Goal: Task Accomplishment & Management: Manage account settings

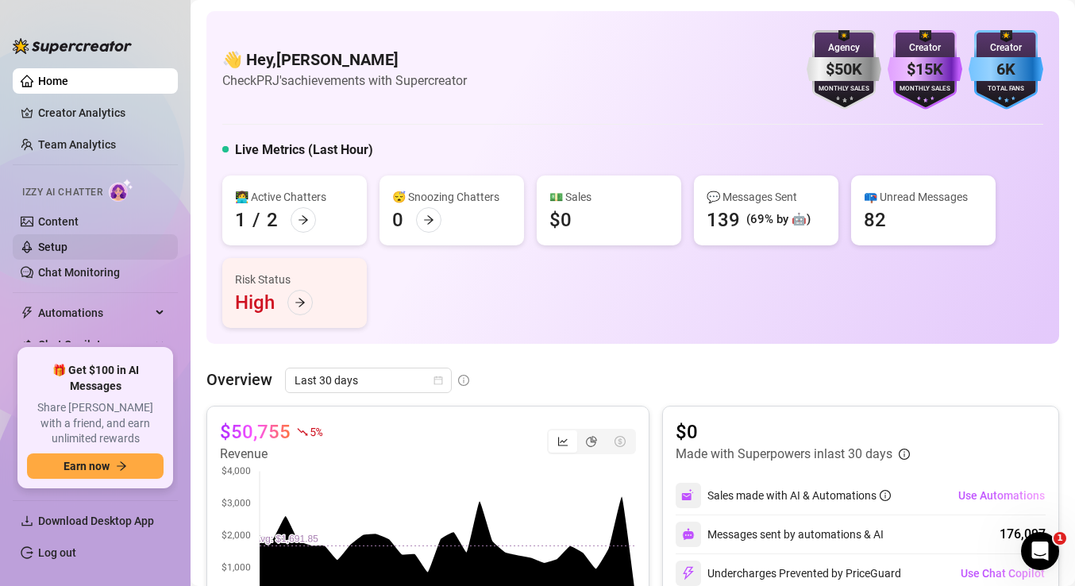
click at [67, 245] on link "Setup" at bounding box center [52, 247] width 29 height 13
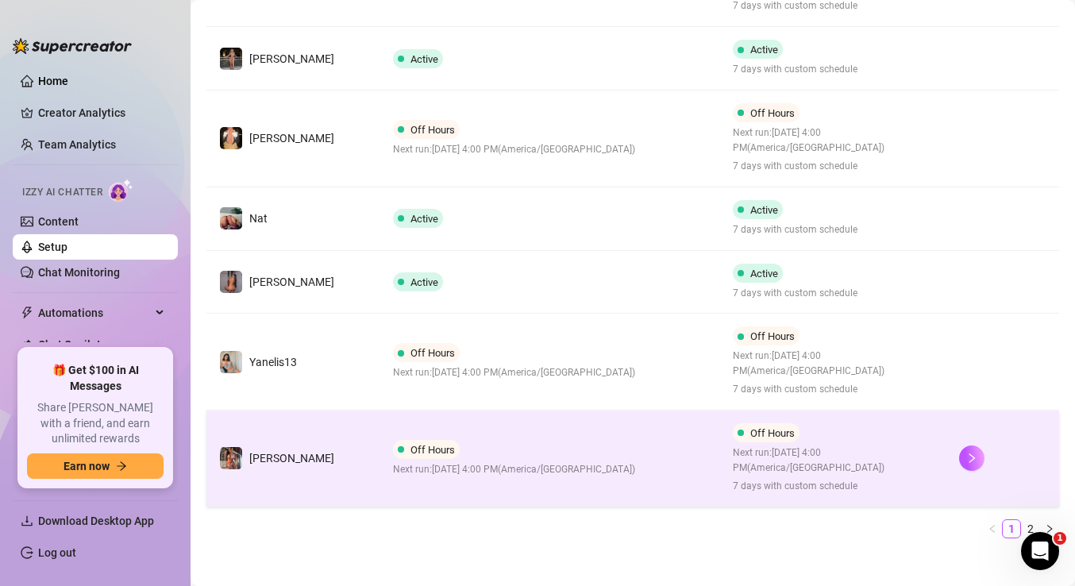
scroll to position [628, 0]
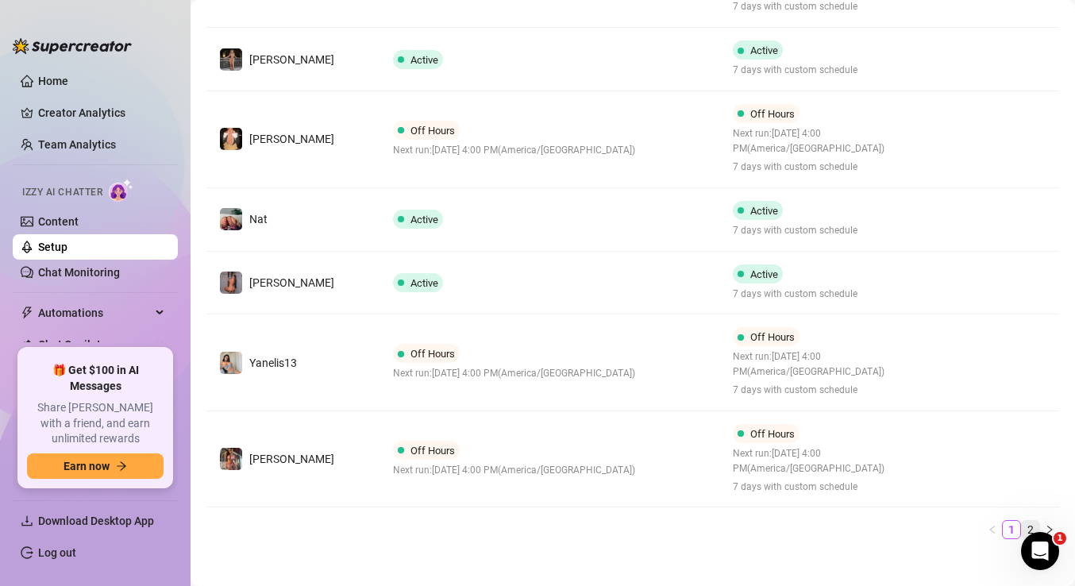
click at [1032, 521] on link "2" at bounding box center [1030, 529] width 17 height 17
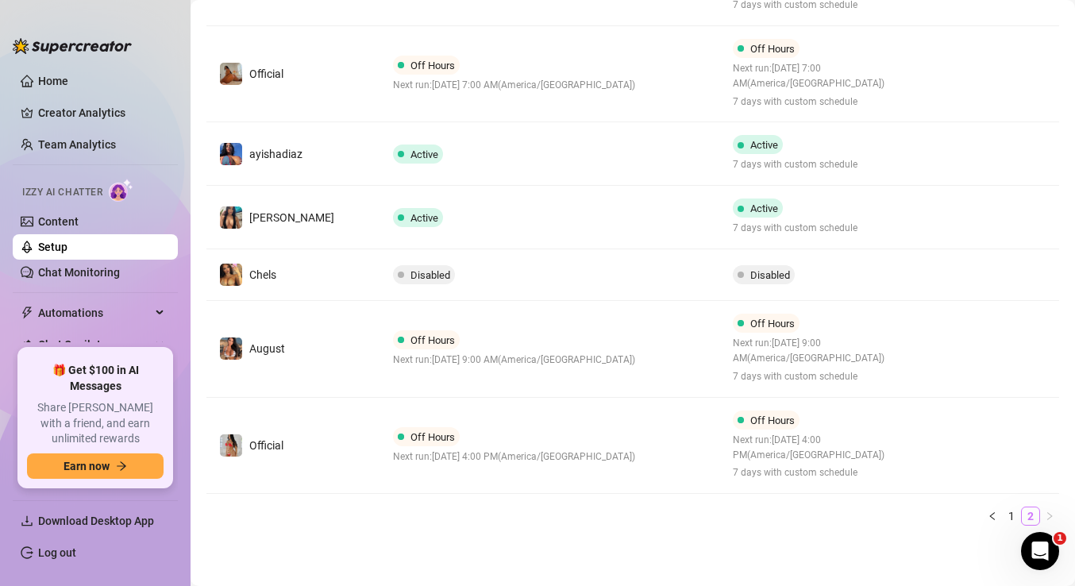
scroll to position [408, 0]
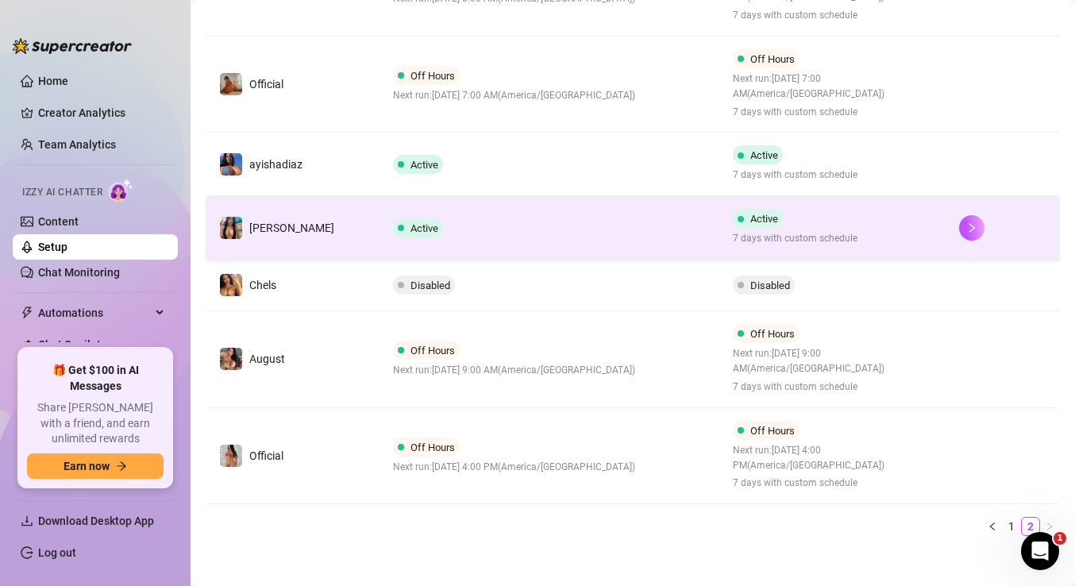
click at [636, 223] on td "Active" at bounding box center [549, 227] width 339 height 63
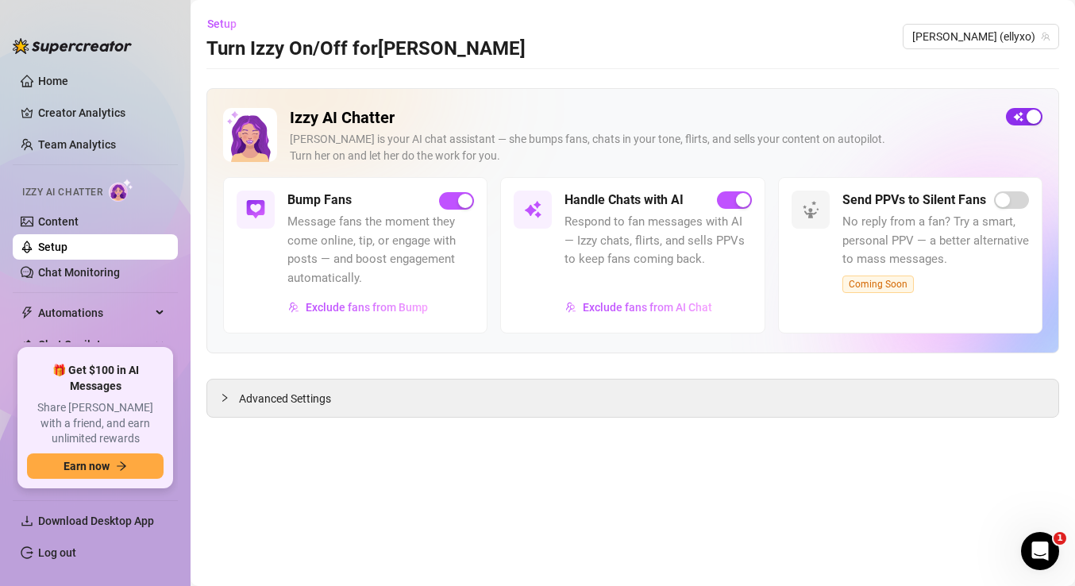
click at [1022, 117] on span "button" at bounding box center [1024, 116] width 37 height 17
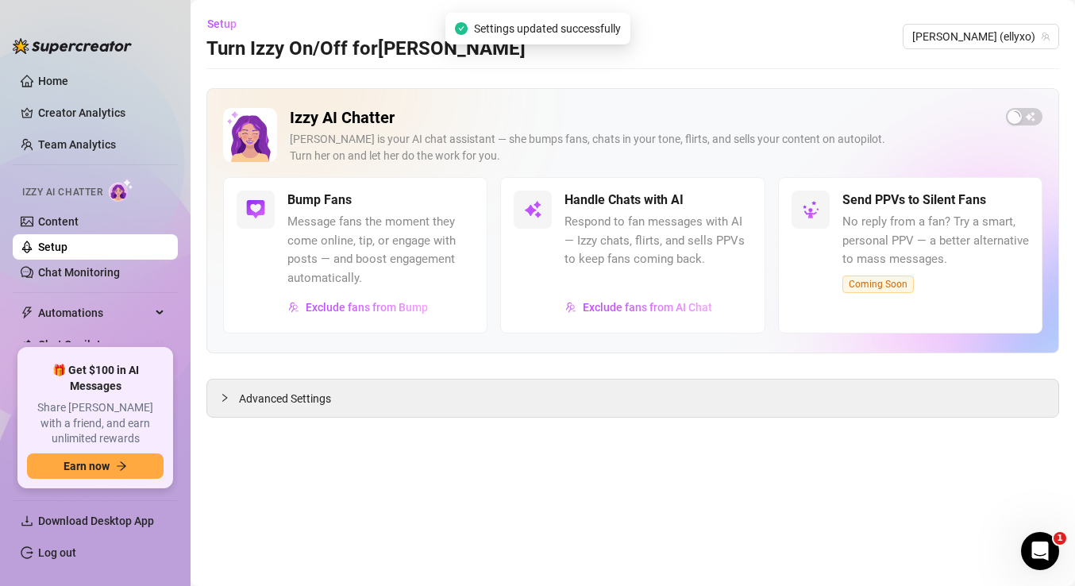
click at [67, 250] on link "Setup" at bounding box center [52, 247] width 29 height 13
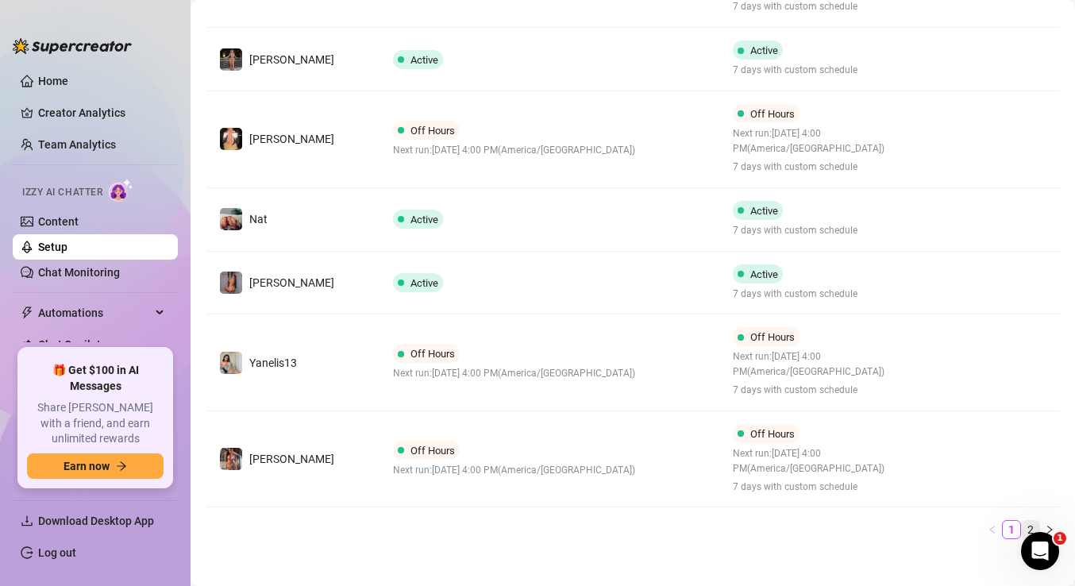
click at [1029, 521] on link "2" at bounding box center [1030, 529] width 17 height 17
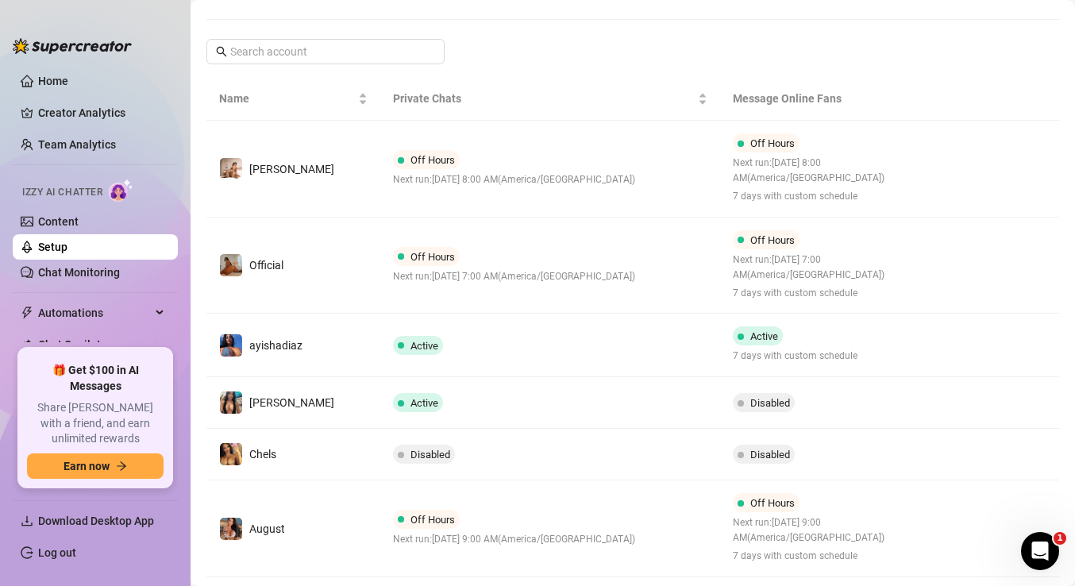
scroll to position [225, 0]
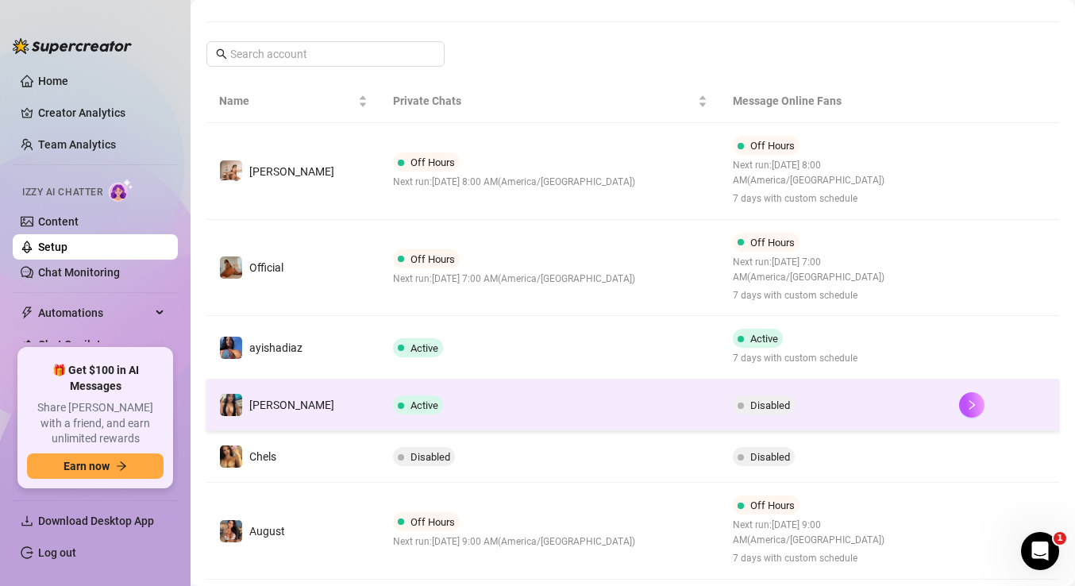
click at [546, 389] on td "Active" at bounding box center [549, 405] width 339 height 52
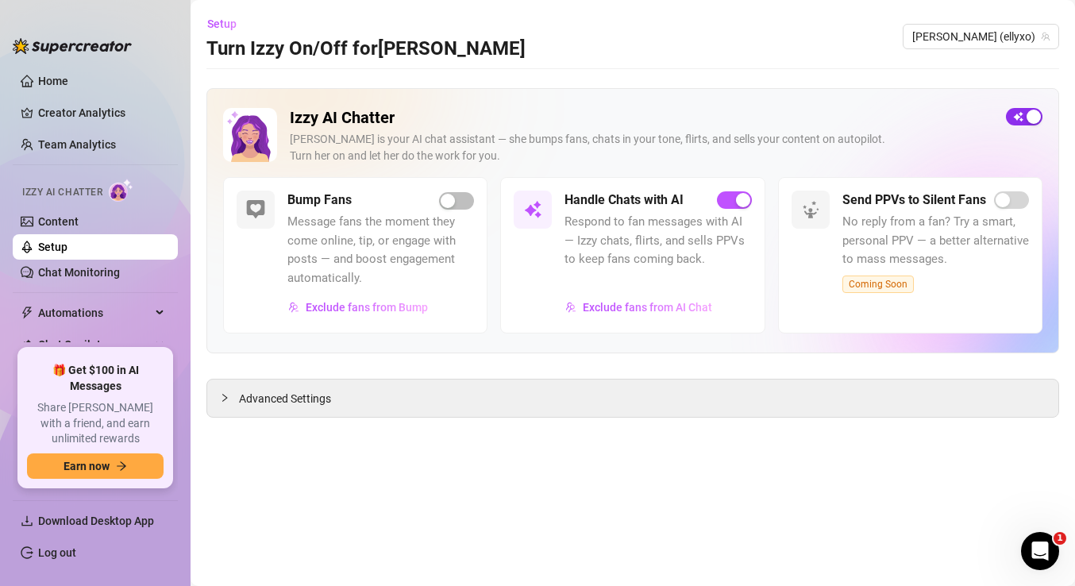
click at [1022, 112] on span "button" at bounding box center [1024, 116] width 37 height 17
click at [1012, 34] on span "[PERSON_NAME] (ellyxo)" at bounding box center [980, 37] width 137 height 24
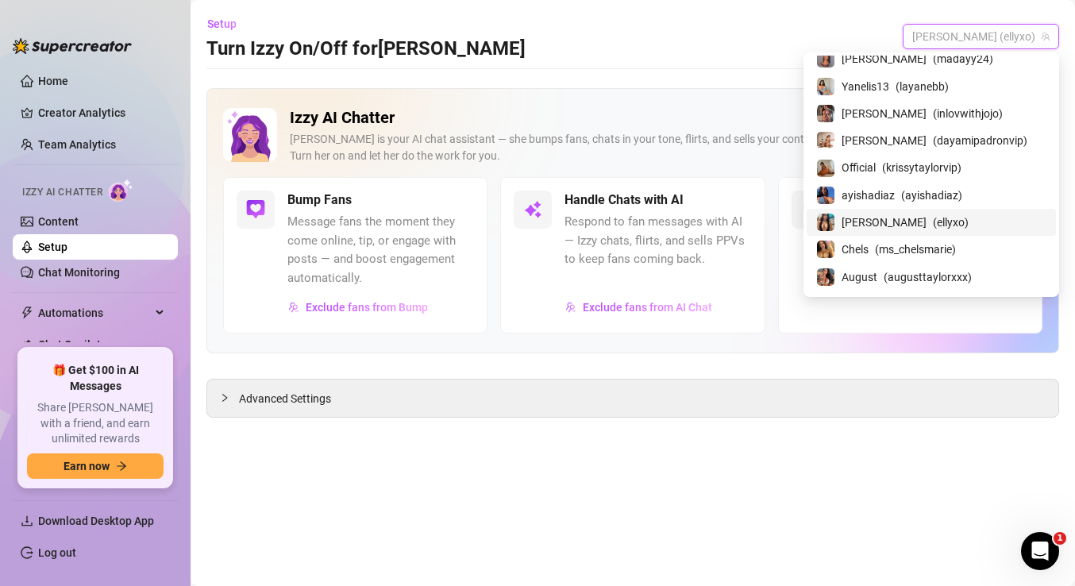
scroll to position [200, 0]
click at [895, 194] on span "ayishadiaz" at bounding box center [867, 195] width 53 height 17
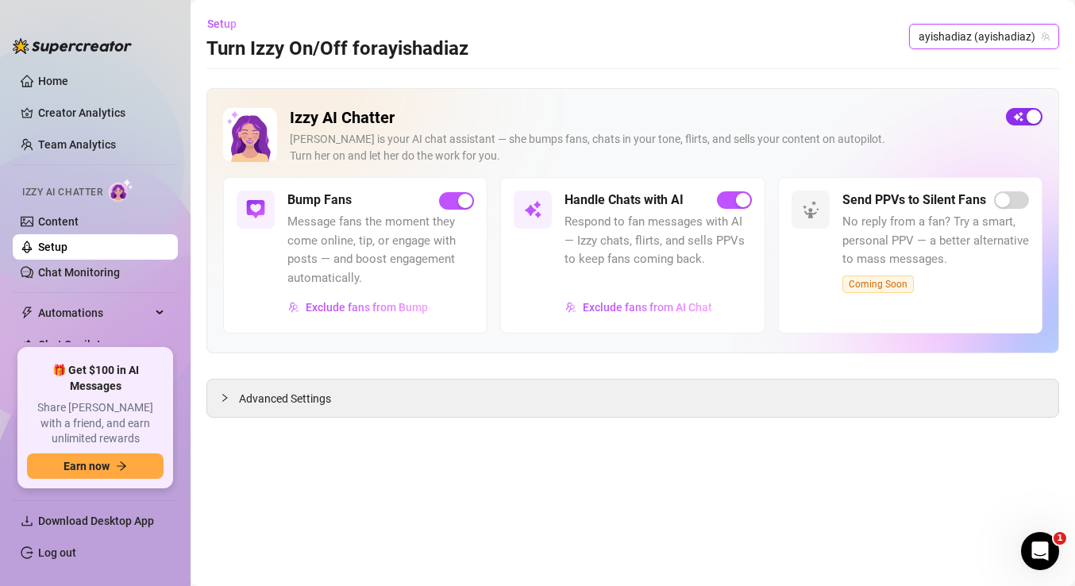
click at [1023, 117] on span "button" at bounding box center [1024, 116] width 37 height 17
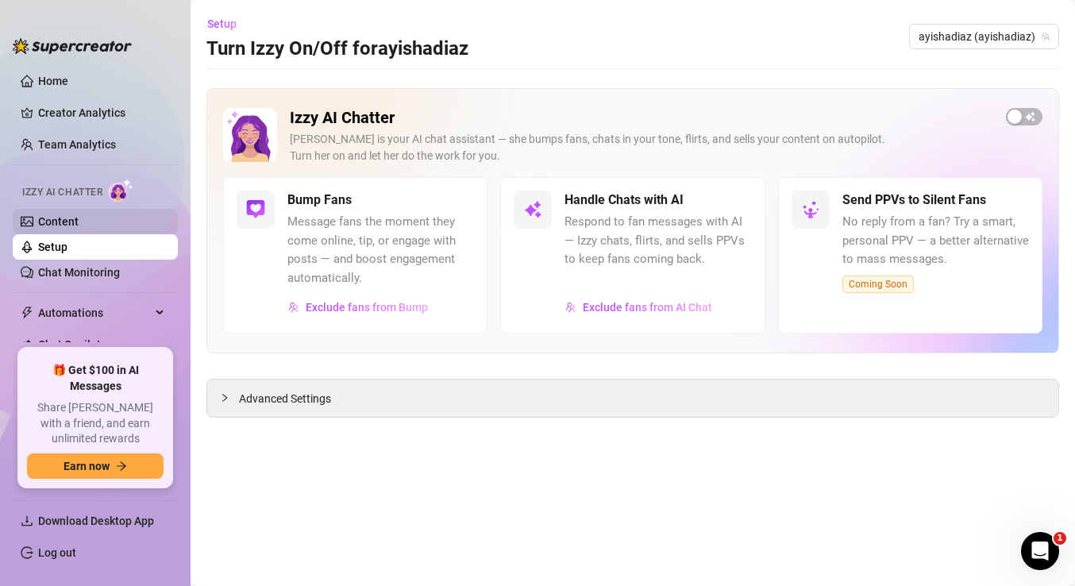
click at [67, 223] on link "Content" at bounding box center [58, 221] width 40 height 13
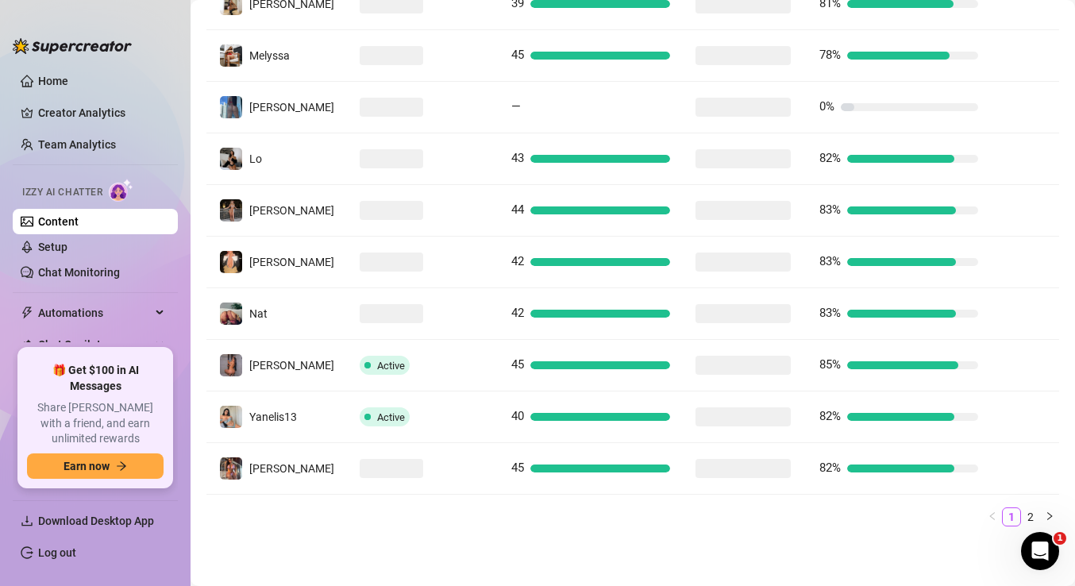
scroll to position [396, 0]
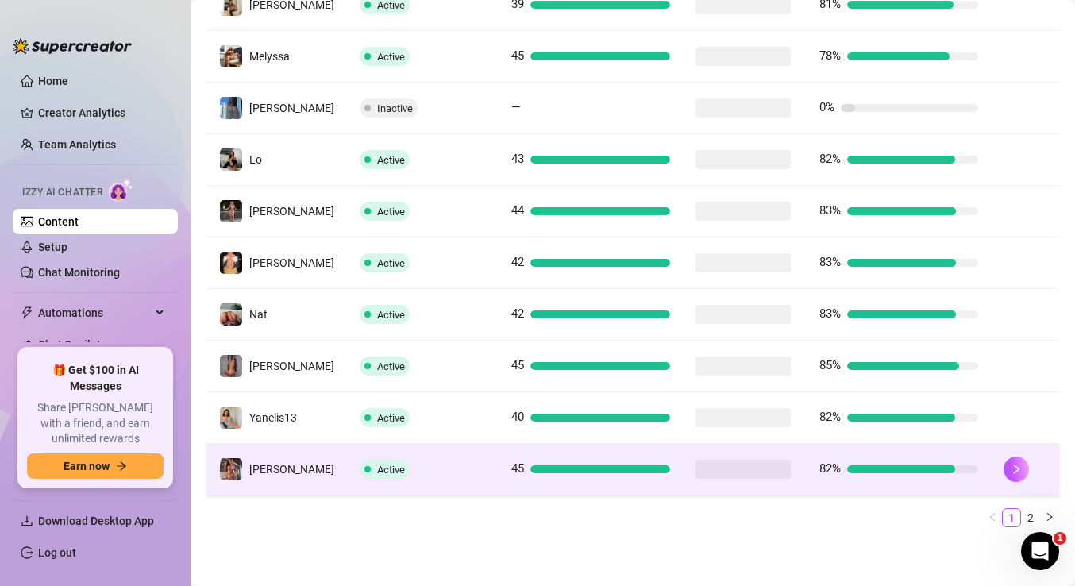
click at [447, 475] on div "Active" at bounding box center [423, 469] width 126 height 19
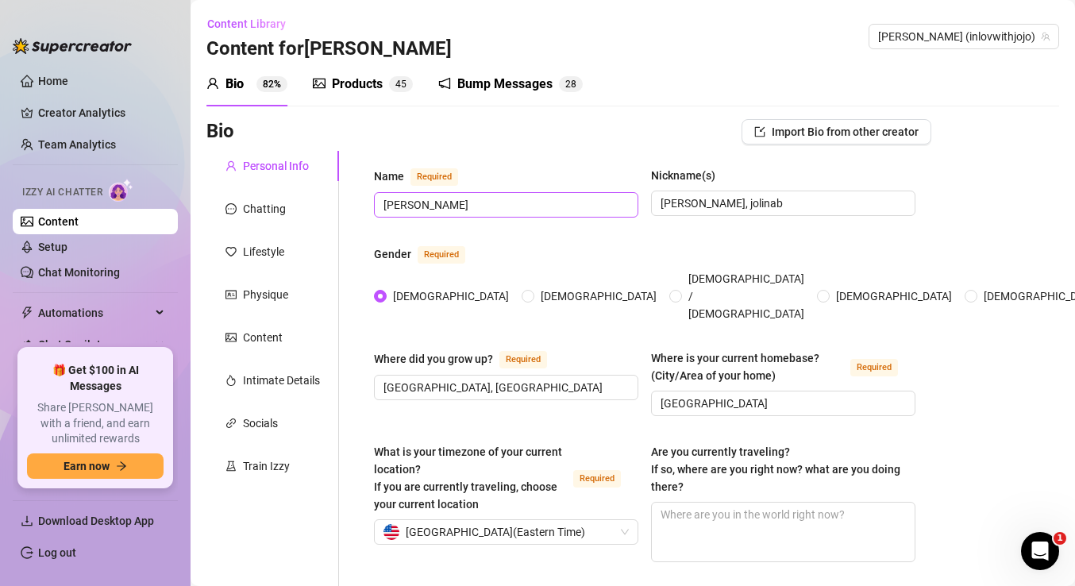
radio input "true"
type input "[DATE]"
